Goal: Task Accomplishment & Management: Complete application form

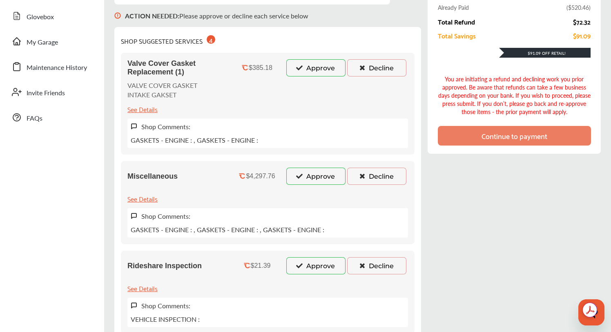
scroll to position [148, 0]
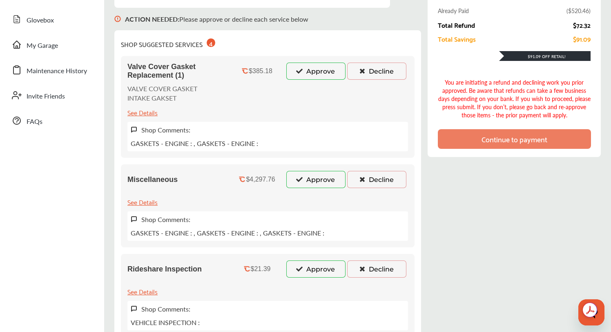
click at [143, 200] on div "See Details" at bounding box center [142, 201] width 30 height 11
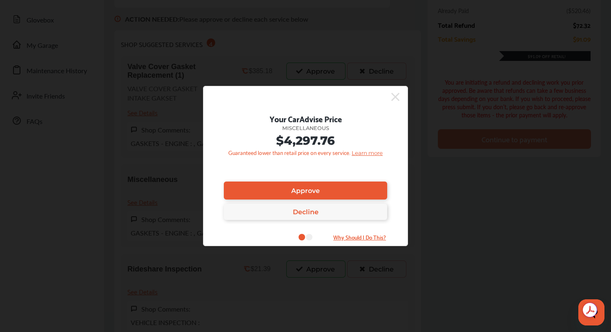
click at [398, 95] on icon at bounding box center [395, 96] width 8 height 13
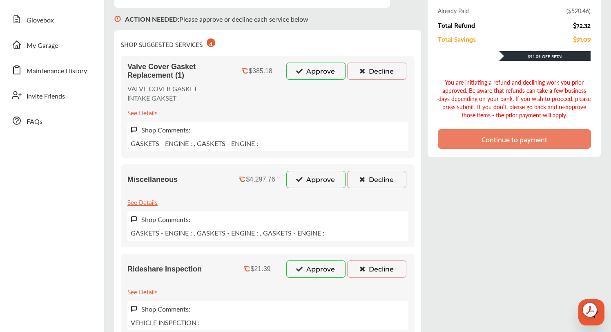
click at [380, 180] on button "Decline" at bounding box center [376, 179] width 59 height 17
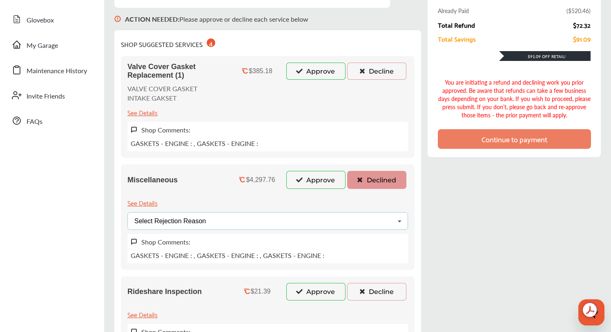
click at [399, 222] on icon at bounding box center [400, 221] width 14 height 18
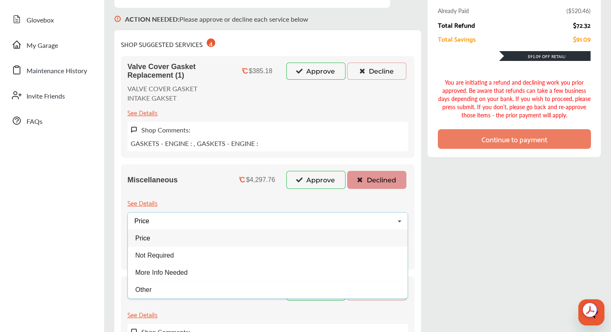
click at [354, 239] on div "Price" at bounding box center [268, 237] width 280 height 17
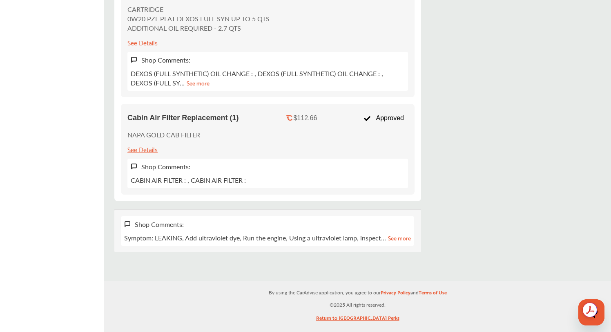
scroll to position [856, 0]
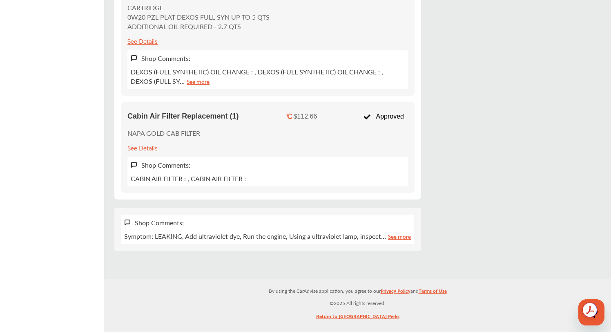
click at [400, 236] on link "See more" at bounding box center [399, 235] width 23 height 9
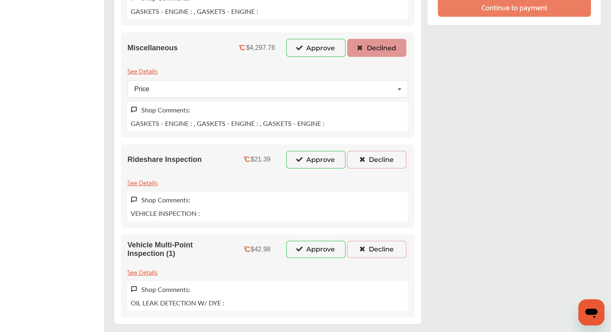
scroll to position [280, 0]
click at [142, 183] on div "See Details" at bounding box center [142, 182] width 30 height 11
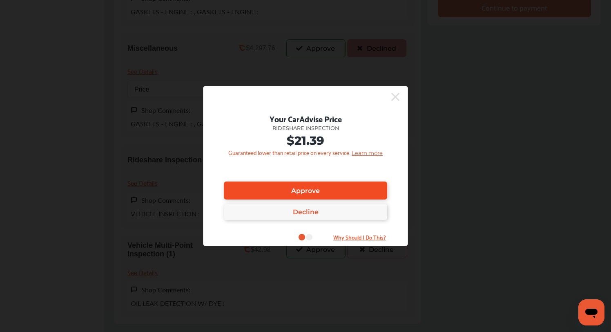
click at [332, 187] on link "Approve" at bounding box center [305, 190] width 163 height 18
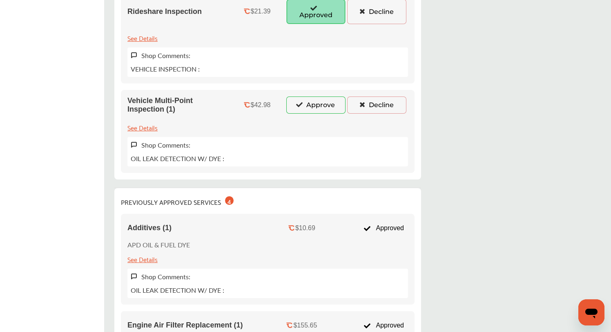
scroll to position [432, 0]
click at [309, 102] on button "Approve" at bounding box center [315, 104] width 59 height 17
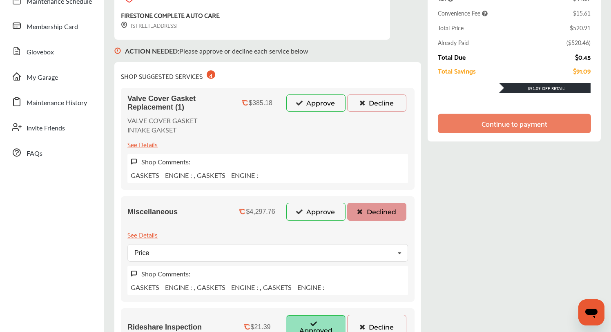
scroll to position [116, 0]
click at [321, 102] on button "Approve" at bounding box center [315, 103] width 59 height 17
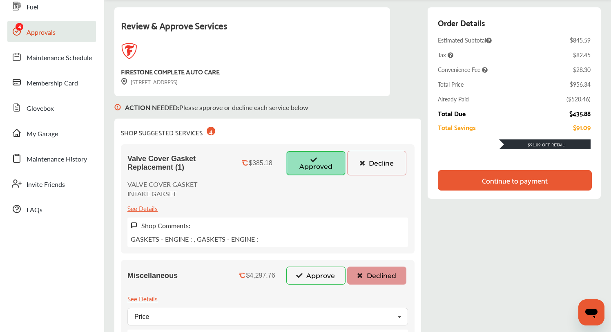
scroll to position [56, 0]
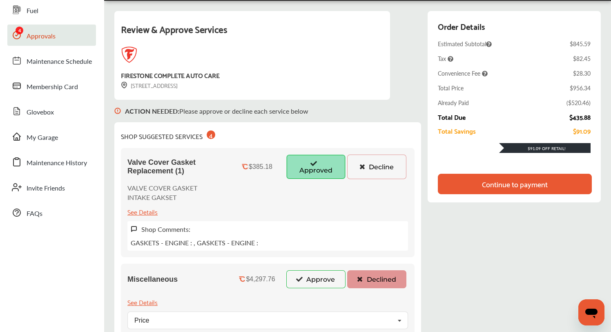
click at [505, 180] on div "Continue to payment" at bounding box center [515, 184] width 66 height 8
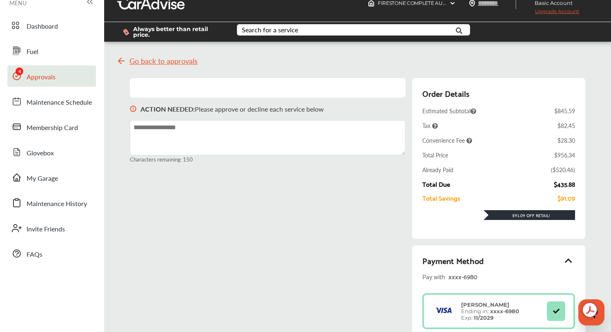
scroll to position [0, 0]
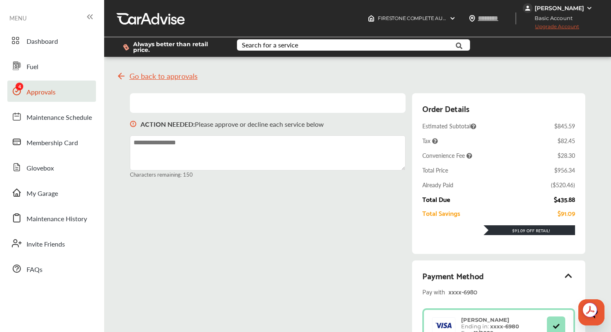
click at [277, 152] on textarea at bounding box center [268, 152] width 276 height 35
click at [270, 147] on textarea at bounding box center [268, 152] width 276 height 35
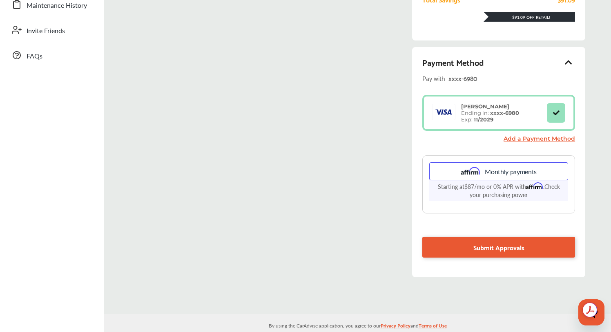
scroll to position [214, 0]
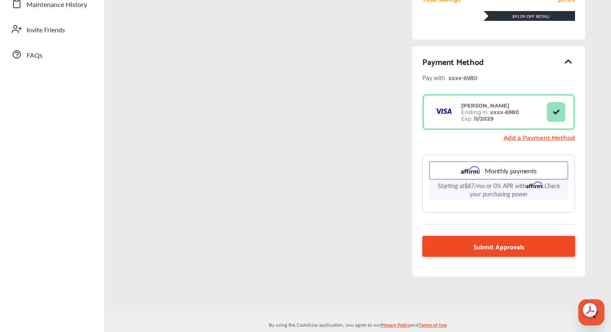
click at [488, 242] on span "Submit Approvals" at bounding box center [499, 246] width 51 height 11
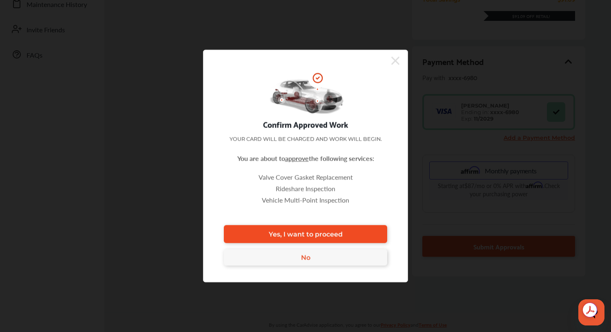
click at [375, 233] on link "Yes, I want to proceed" at bounding box center [305, 234] width 163 height 18
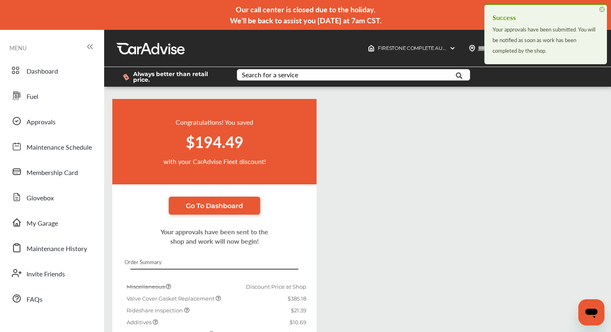
click at [602, 8] on span "×" at bounding box center [602, 10] width 6 height 6
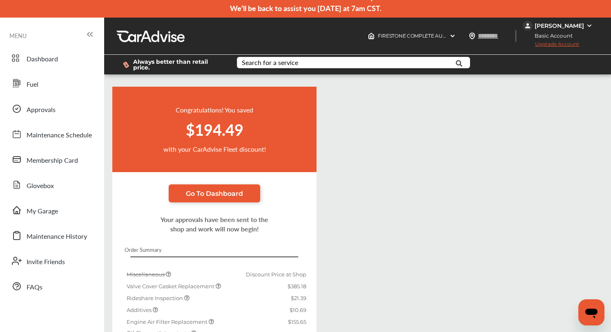
scroll to position [11, 0]
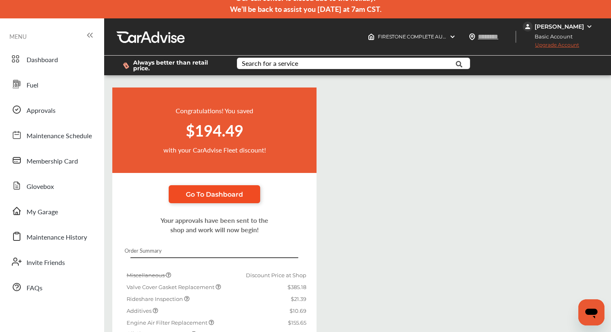
click at [226, 196] on span "Go To Dashboard" at bounding box center [214, 194] width 57 height 8
